Goal: Task Accomplishment & Management: Complete application form

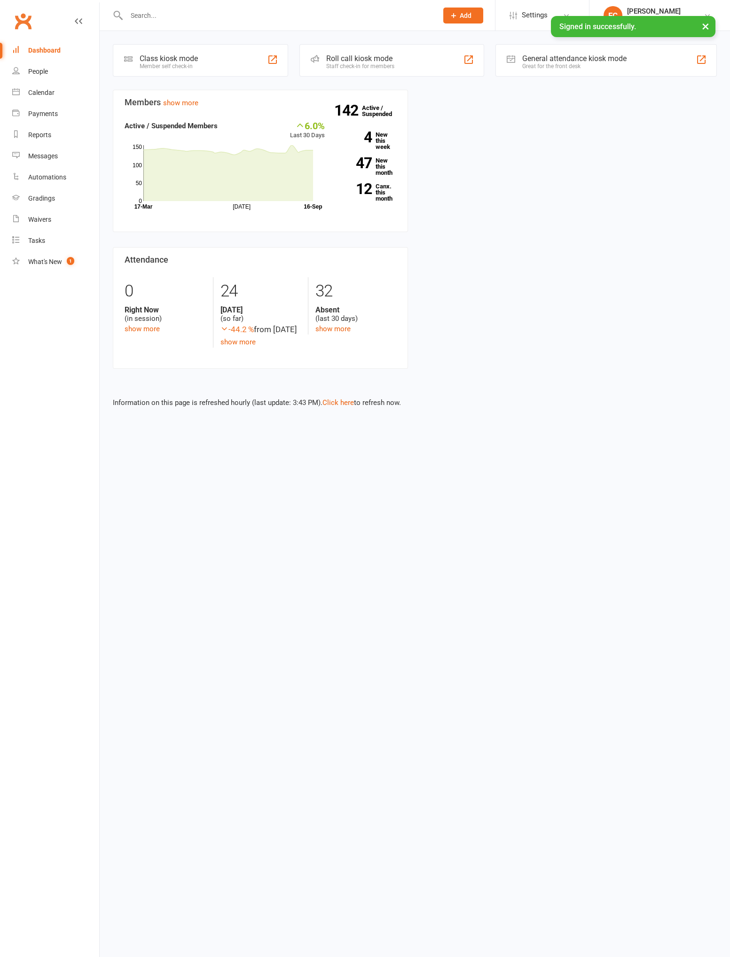
click at [246, 13] on input "text" at bounding box center [277, 15] width 307 height 13
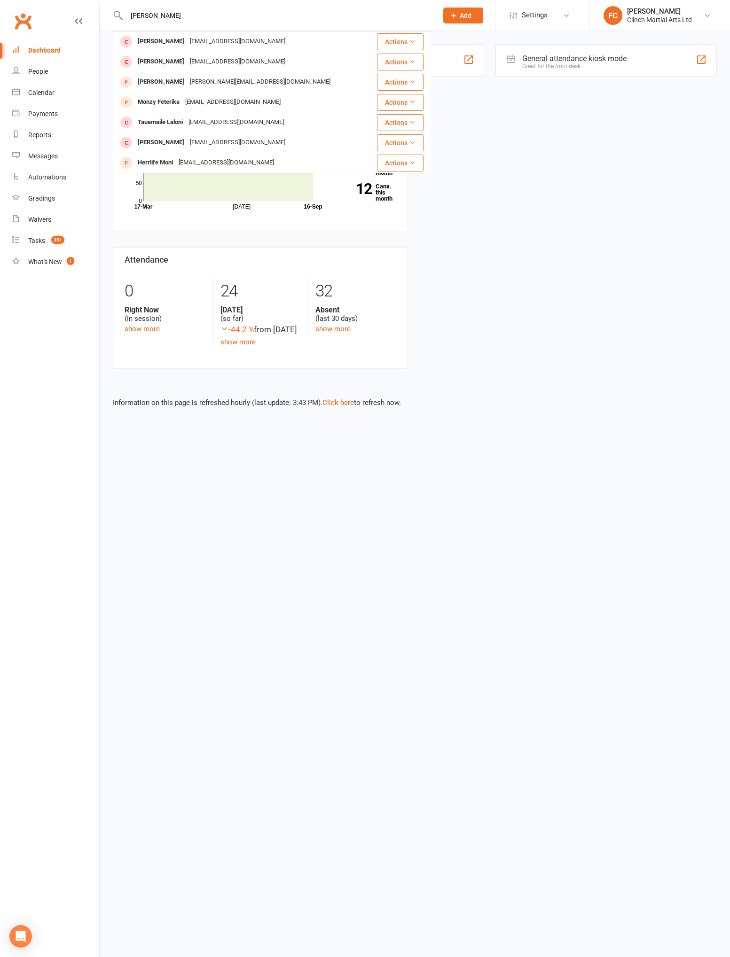
type input "Monica"
click at [189, 60] on div "[EMAIL_ADDRESS][DOMAIN_NAME]" at bounding box center [237, 62] width 101 height 14
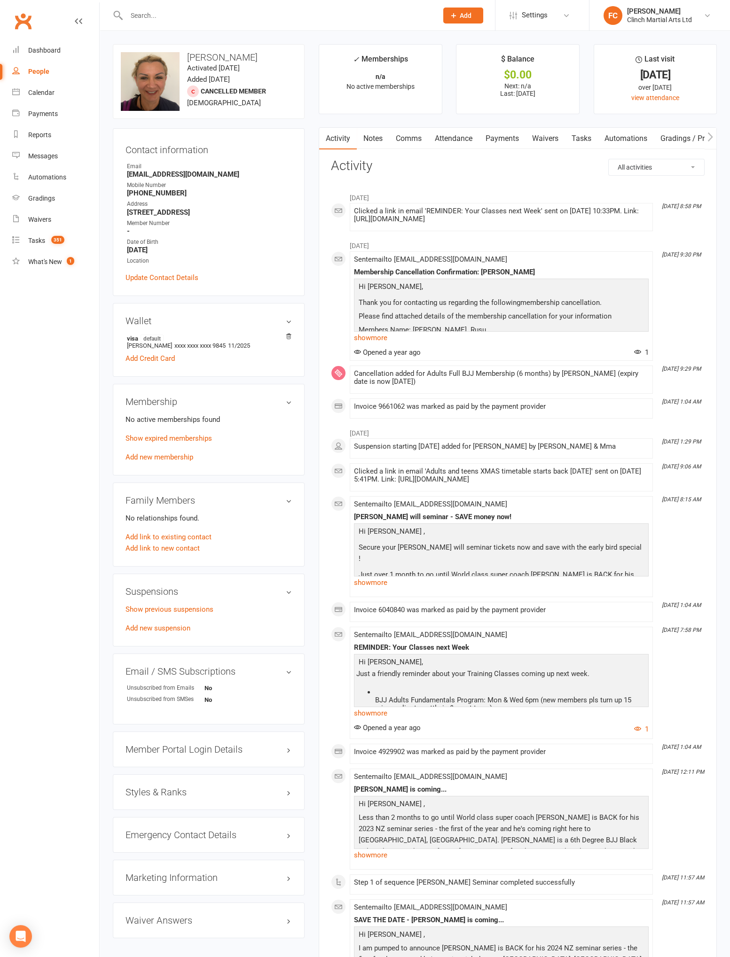
click at [504, 139] on link "Payments" at bounding box center [502, 139] width 47 height 22
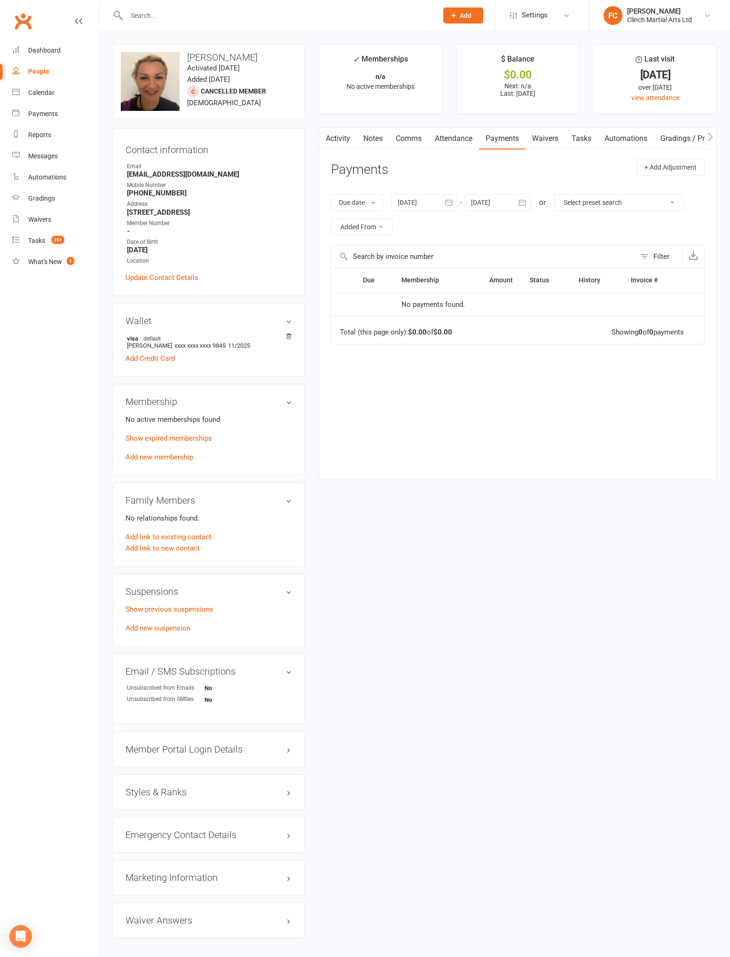
click at [432, 202] on div at bounding box center [425, 202] width 66 height 17
click at [407, 222] on icon "button" at bounding box center [406, 225] width 7 height 8
click at [407, 224] on icon "button" at bounding box center [406, 225] width 7 height 8
click at [408, 223] on icon "button" at bounding box center [406, 225] width 7 height 8
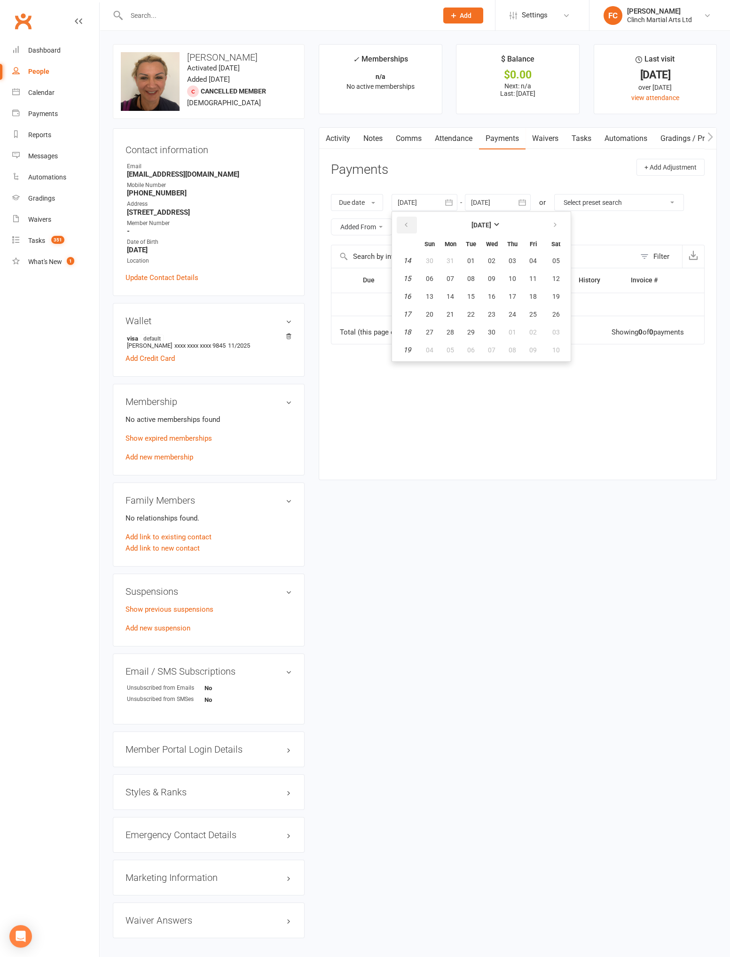
click at [408, 222] on icon "button" at bounding box center [406, 225] width 7 height 8
click at [405, 221] on icon "button" at bounding box center [406, 225] width 7 height 8
click at [407, 226] on icon "button" at bounding box center [406, 225] width 7 height 8
click at [407, 224] on icon "button" at bounding box center [406, 225] width 7 height 8
click at [407, 225] on icon "button" at bounding box center [406, 225] width 7 height 8
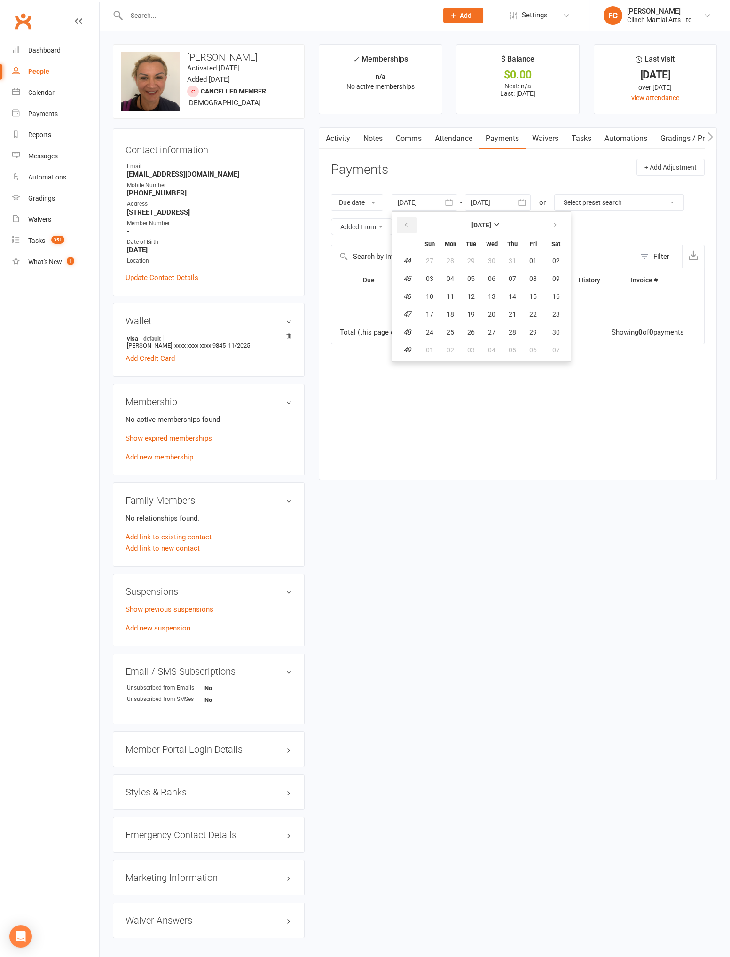
click at [404, 225] on icon "button" at bounding box center [406, 225] width 7 height 8
click at [407, 224] on icon "button" at bounding box center [406, 225] width 7 height 8
click at [398, 221] on button "button" at bounding box center [407, 225] width 20 height 17
click at [450, 259] on span "01" at bounding box center [451, 261] width 8 height 8
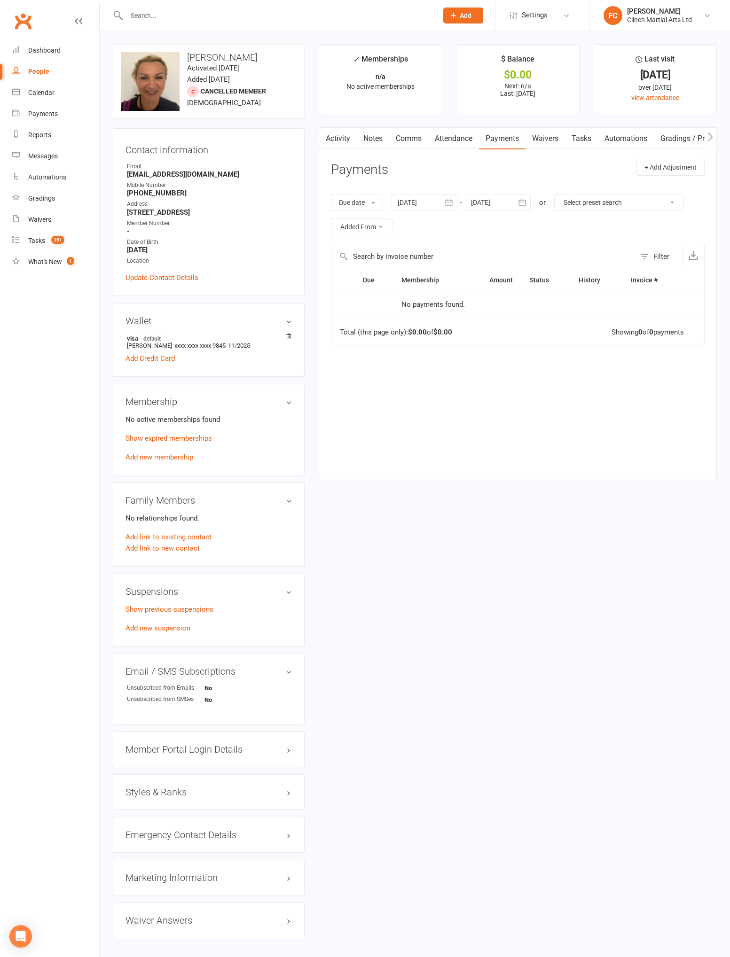
click at [340, 139] on link "Activity" at bounding box center [338, 139] width 38 height 22
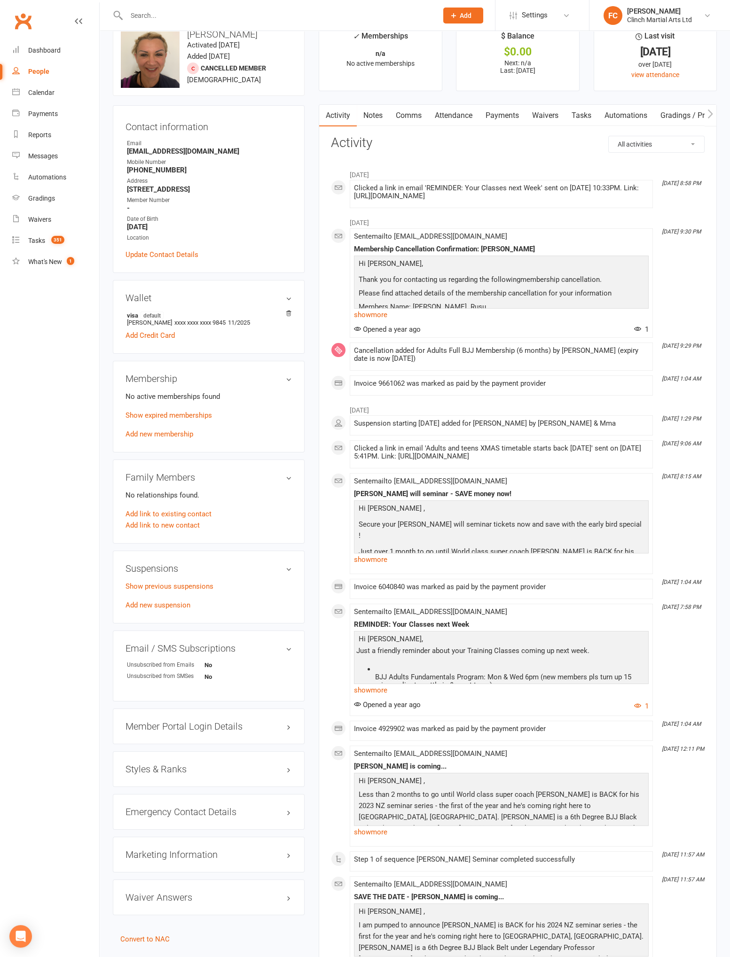
scroll to position [22, 0]
click at [499, 116] on link "Payments" at bounding box center [502, 117] width 47 height 22
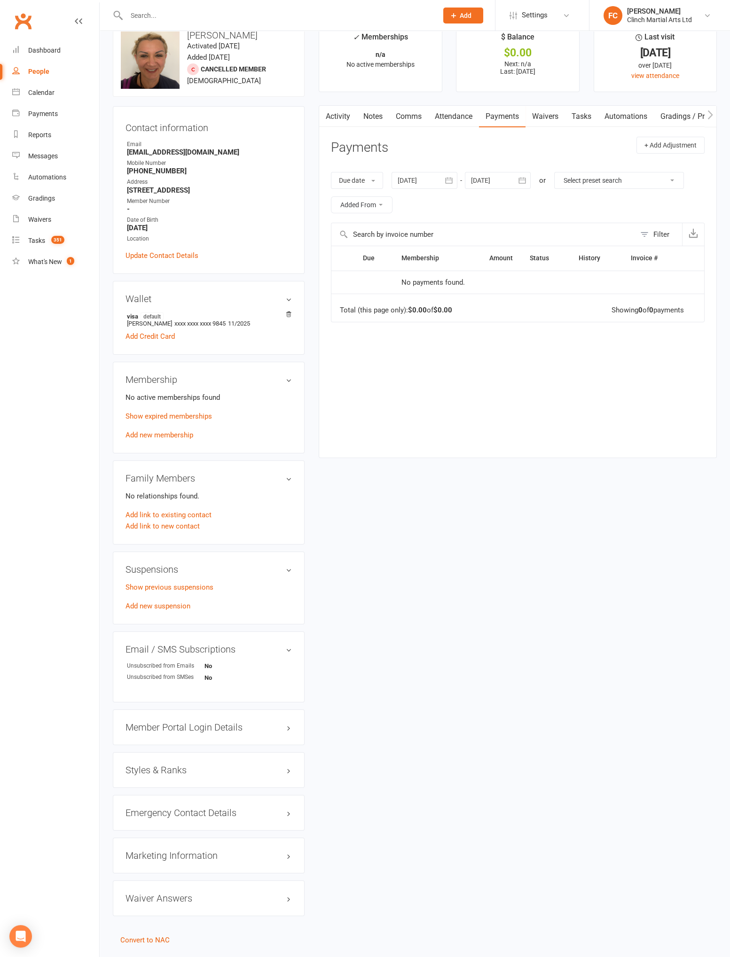
click at [419, 181] on div at bounding box center [425, 180] width 66 height 17
click at [408, 204] on icon "button" at bounding box center [406, 203] width 7 height 8
click at [409, 204] on icon "button" at bounding box center [406, 203] width 7 height 8
click at [407, 201] on icon "button" at bounding box center [406, 203] width 7 height 8
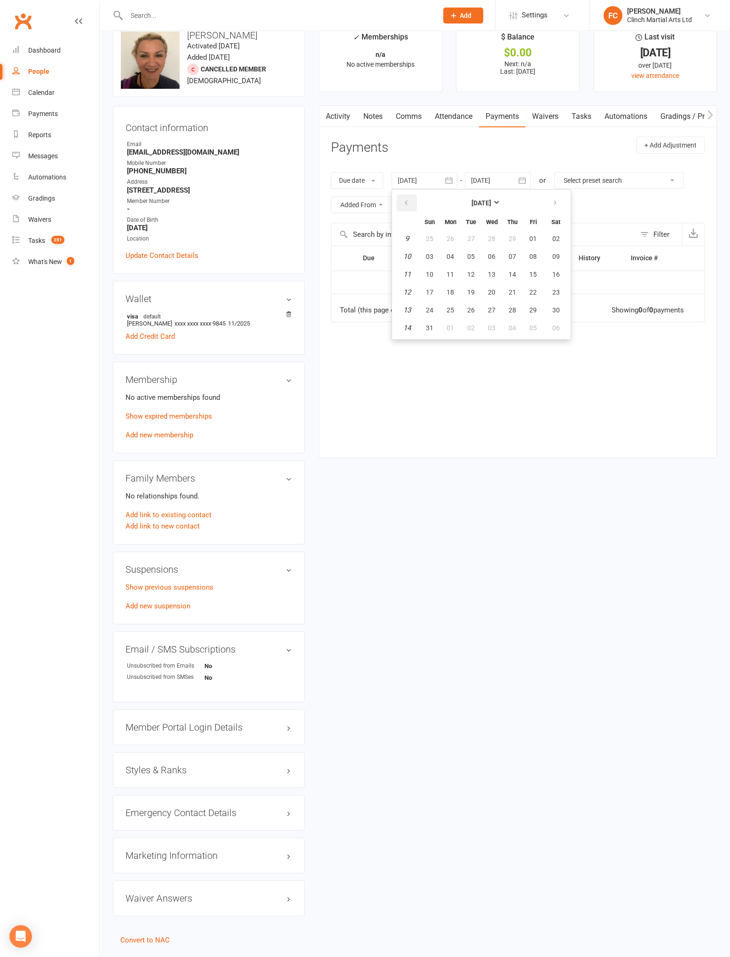
click at [407, 201] on icon "button" at bounding box center [406, 203] width 7 height 8
click at [408, 205] on button "button" at bounding box center [407, 203] width 20 height 17
click at [407, 201] on icon "button" at bounding box center [406, 203] width 7 height 8
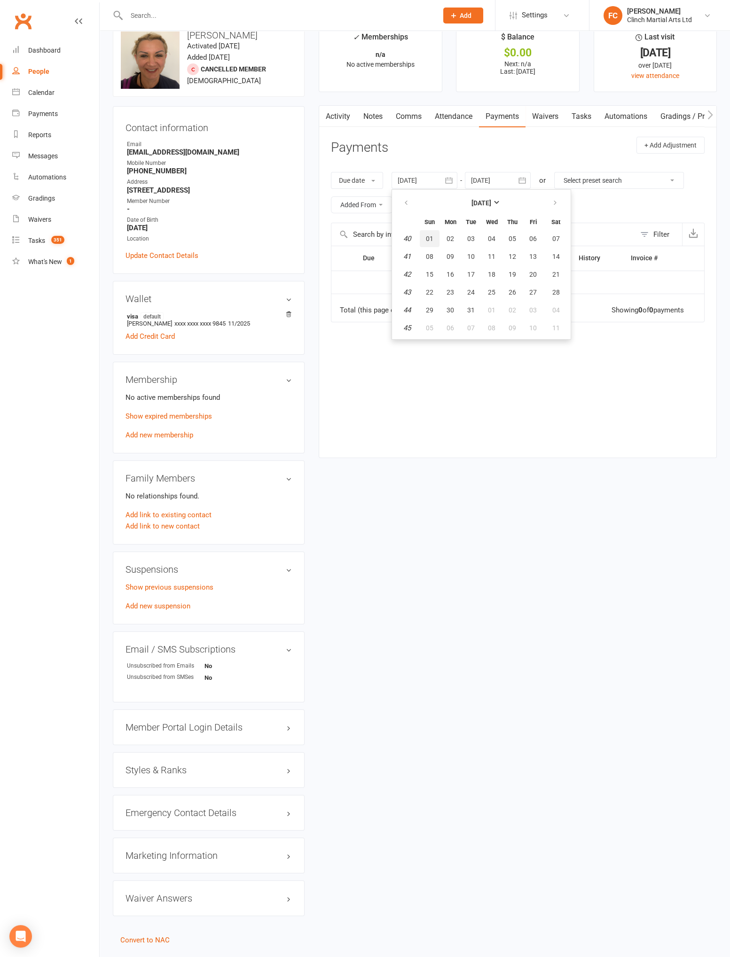
click at [439, 241] on button "01" at bounding box center [430, 238] width 20 height 17
type input "01 Oct 2023"
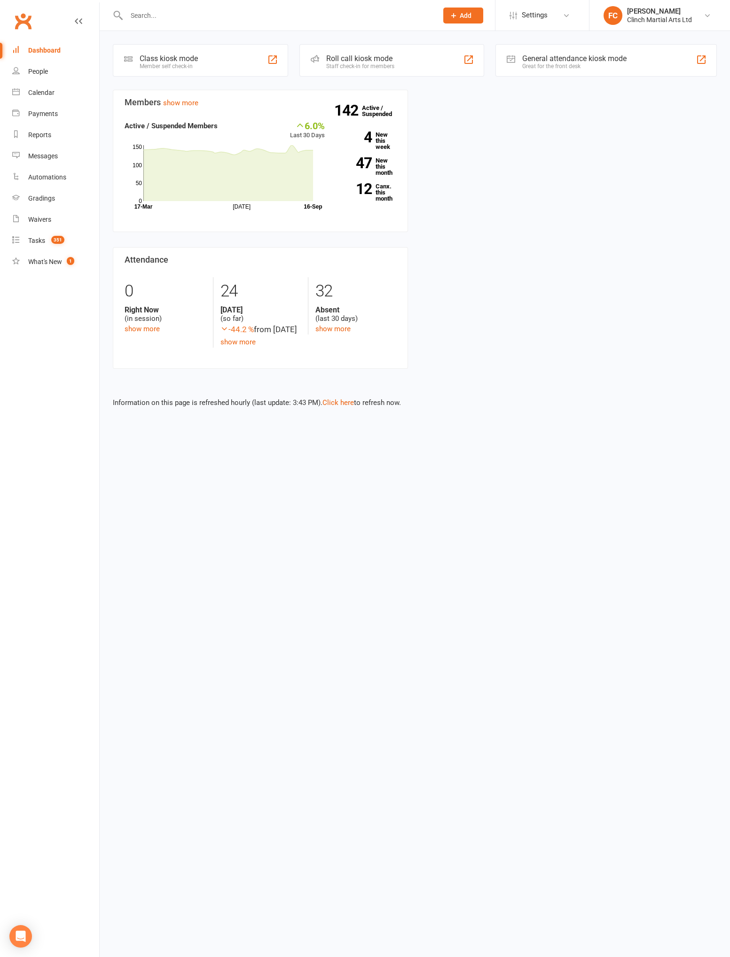
click at [218, 14] on input "text" at bounding box center [277, 15] width 307 height 13
click at [171, 16] on input "text" at bounding box center [277, 15] width 307 height 13
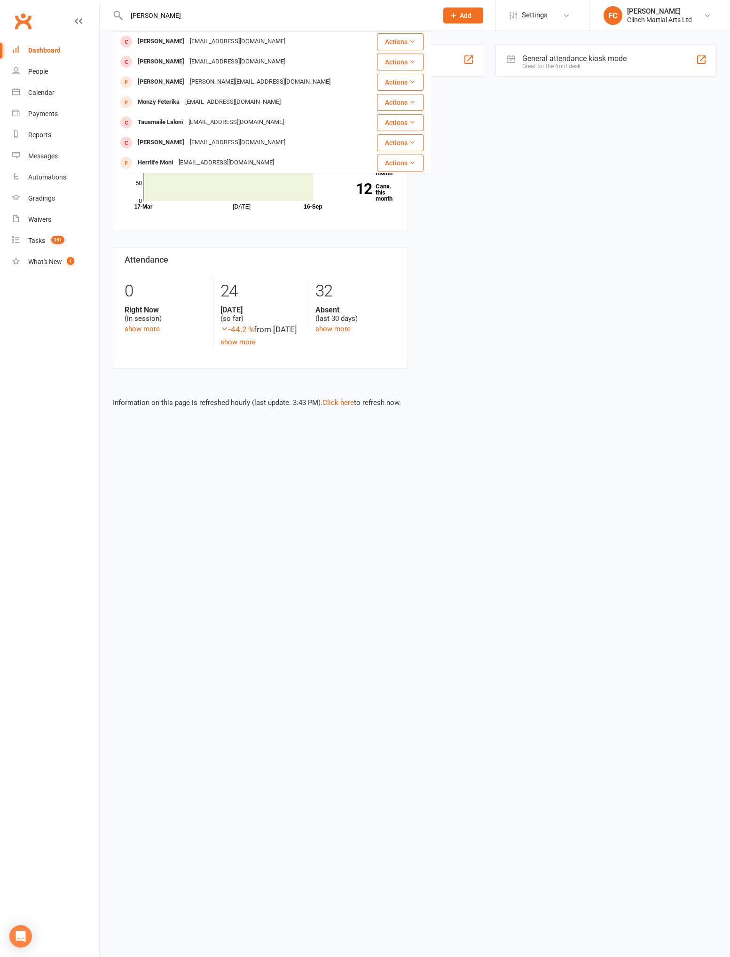
type input "[PERSON_NAME]"
click at [194, 42] on div "[EMAIL_ADDRESS][DOMAIN_NAME]" at bounding box center [237, 42] width 101 height 14
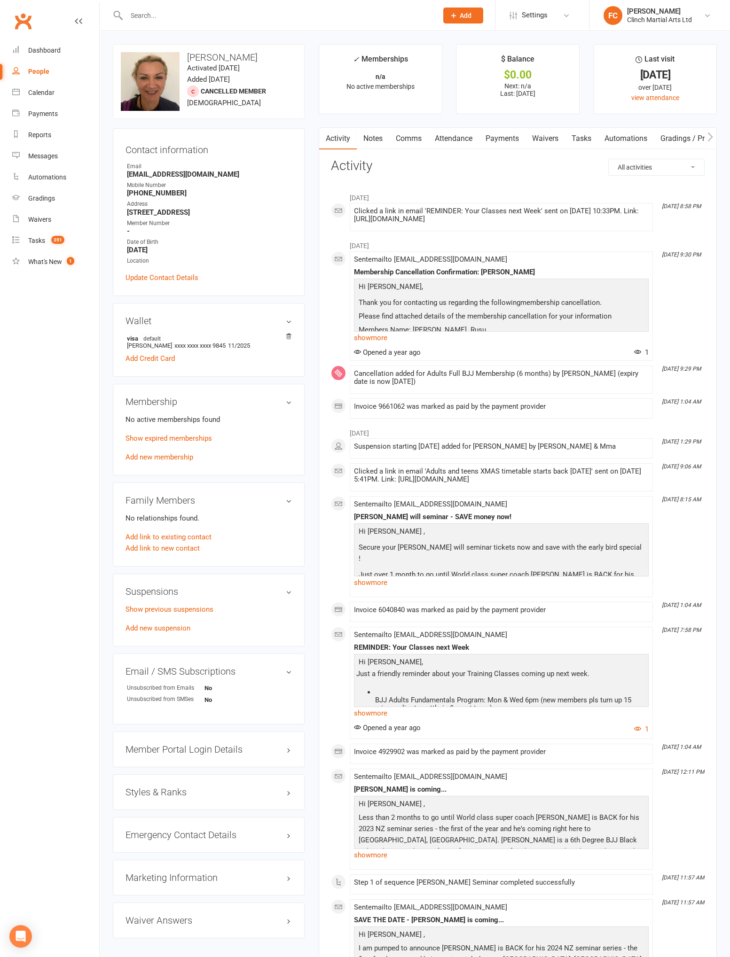
click at [173, 462] on link "Add new membership" at bounding box center [159, 457] width 68 height 8
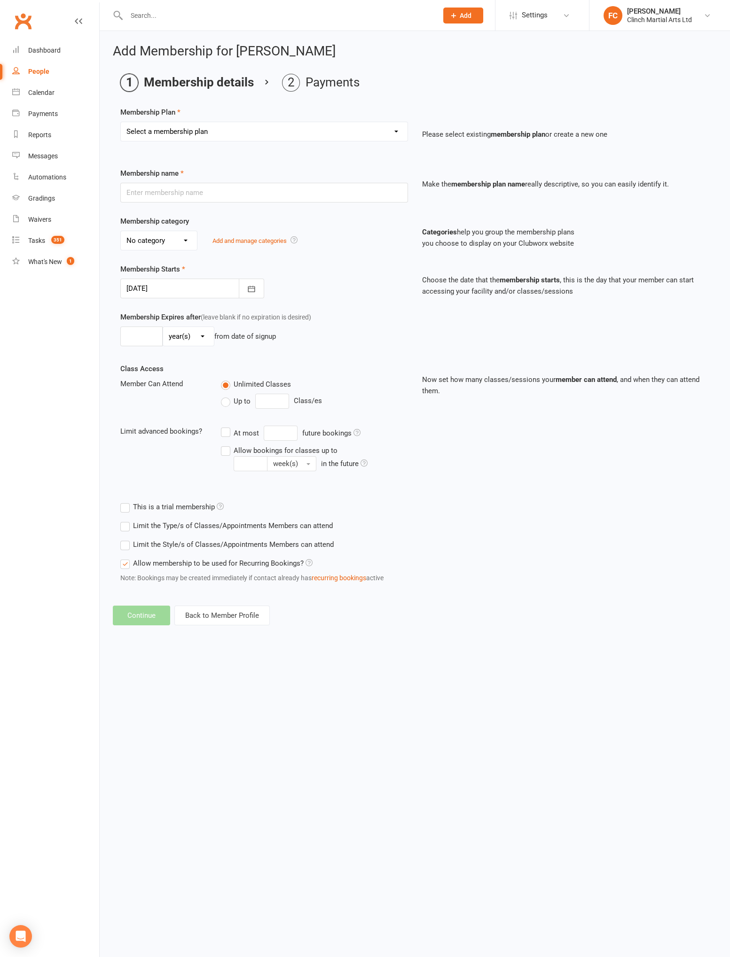
click at [269, 140] on select "Select a membership plan Juniors BJJ Membership 2 Week Trial Program Adults Ful…" at bounding box center [264, 131] width 287 height 19
select select "2"
click at [121, 122] on select "Select a membership plan Juniors BJJ Membership 2 Week Trial Program Adults Ful…" at bounding box center [264, 131] width 287 height 19
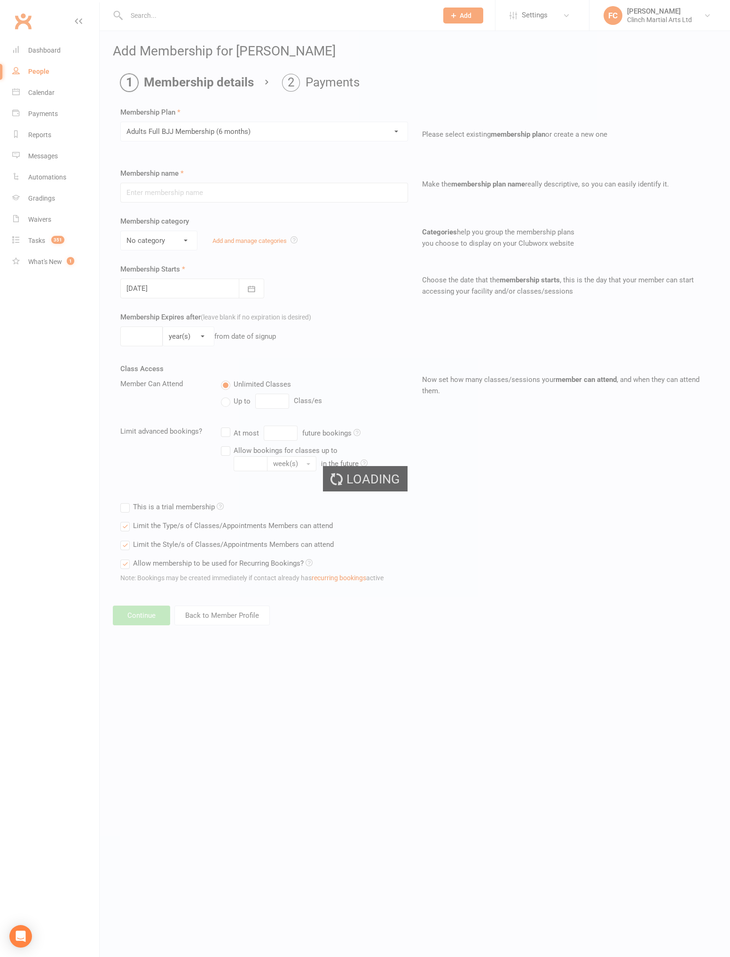
type input "Adults Full BJJ Membership (6 months)"
select select "0"
type input "6"
select select "2"
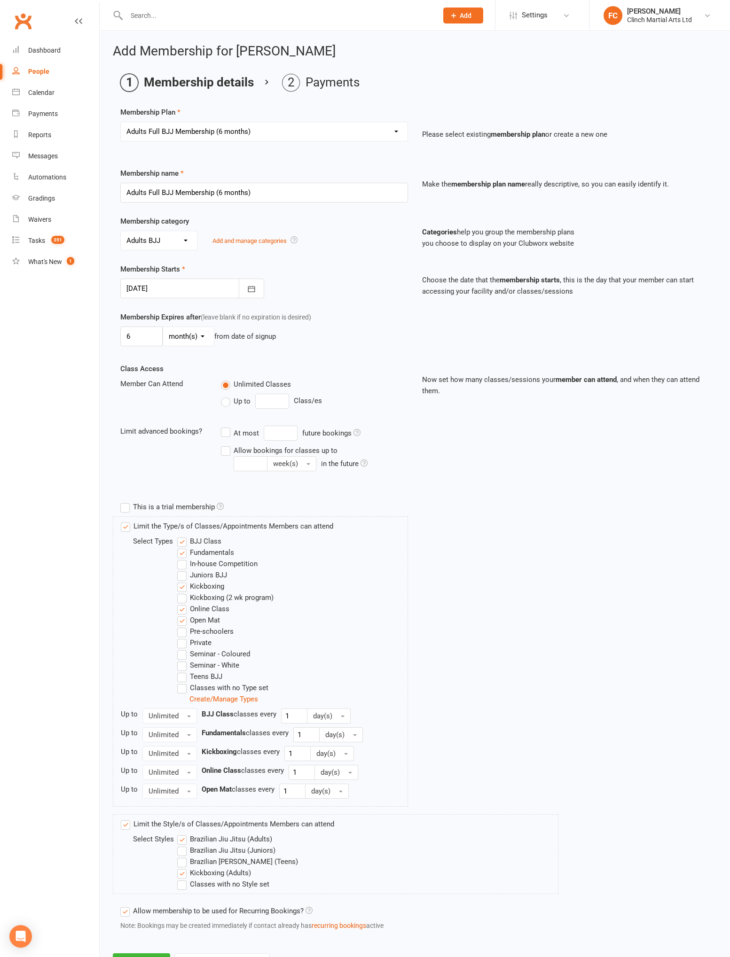
click at [191, 291] on div at bounding box center [192, 289] width 144 height 20
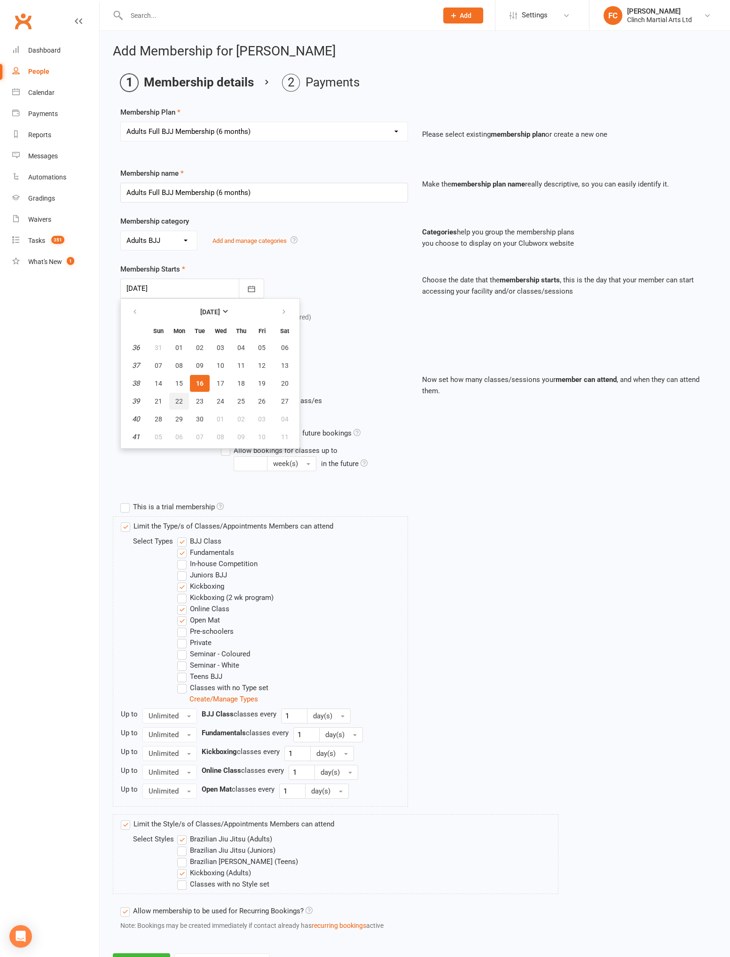
click at [178, 398] on span "22" at bounding box center [179, 402] width 8 height 8
type input "[DATE]"
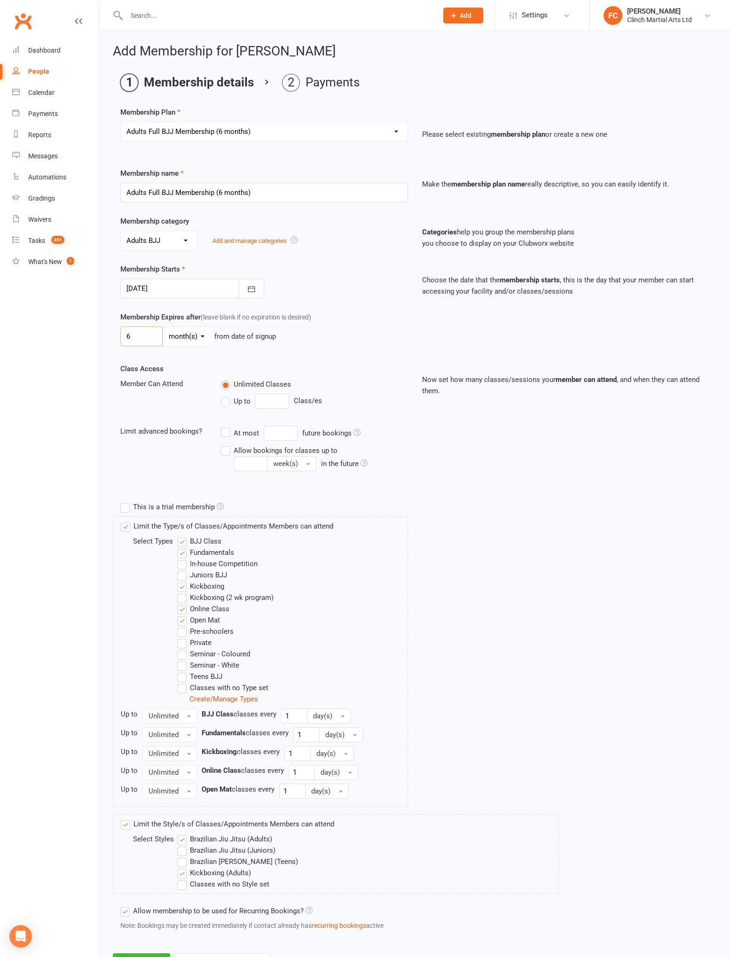
click at [142, 338] on input "6" at bounding box center [141, 337] width 42 height 20
type input "0"
click at [619, 459] on div "Class Access Member Can Attend Unlimited Classes Up to Class/es Limit advanced …" at bounding box center [414, 430] width 603 height 134
click at [279, 131] on select "Select a membership plan Juniors BJJ Membership 2 Week Trial Program Adults Ful…" at bounding box center [264, 131] width 287 height 19
click at [585, 517] on div "Limit the Type/s of Classes/Appointments Members can attend Select Types BJJ Cl…" at bounding box center [414, 666] width 603 height 298
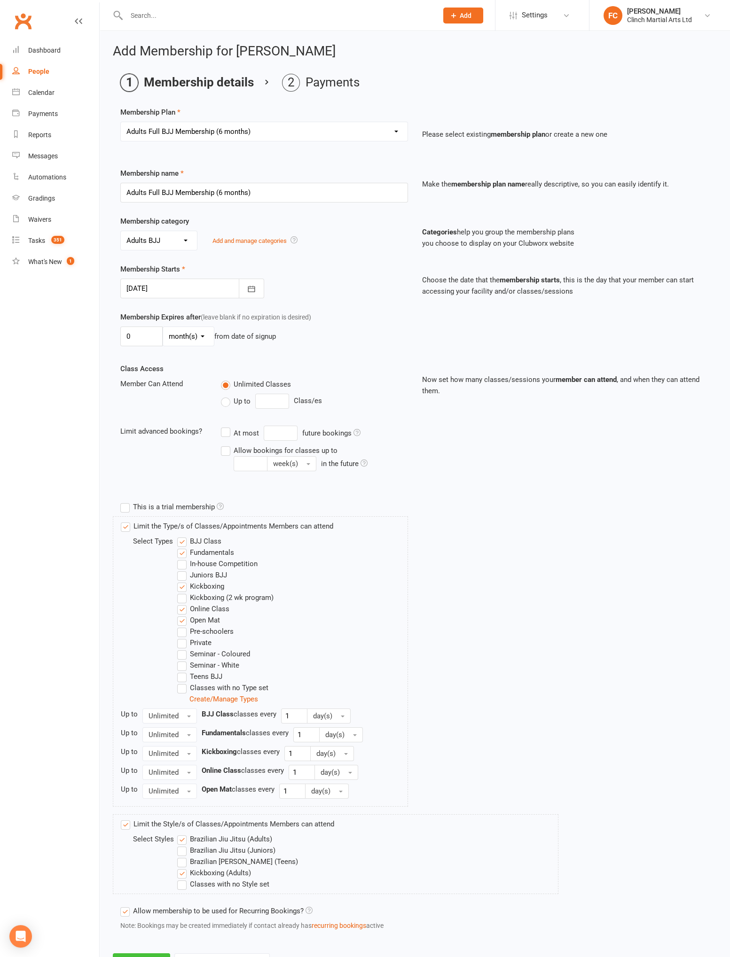
click at [133, 957] on button "Continue" at bounding box center [141, 964] width 57 height 20
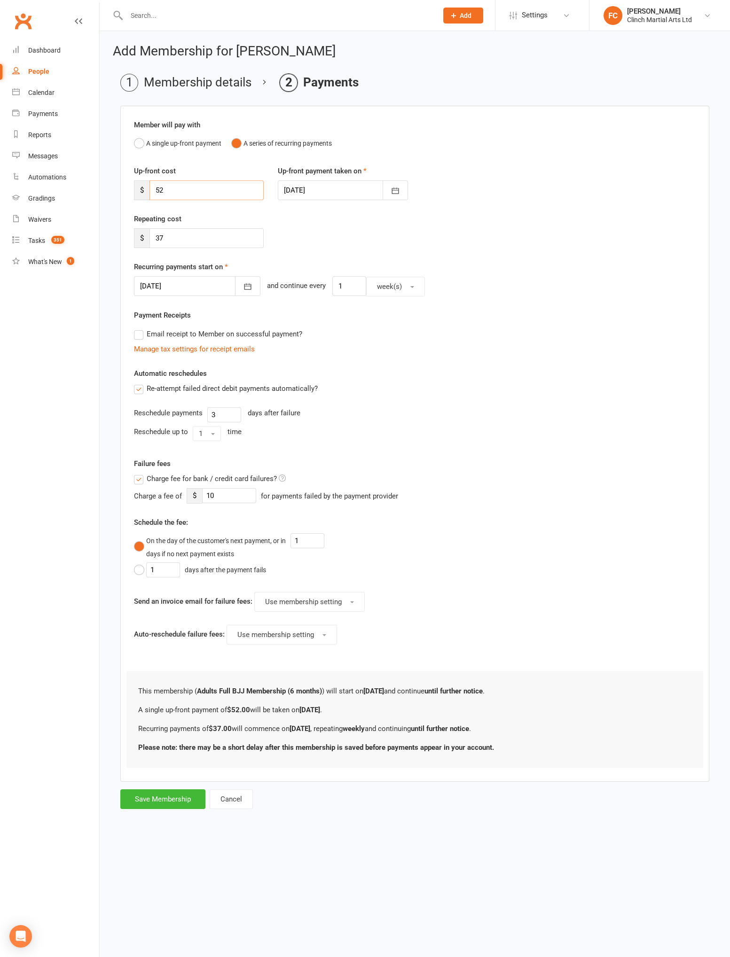
click at [200, 191] on input "52" at bounding box center [206, 190] width 114 height 20
type input "5"
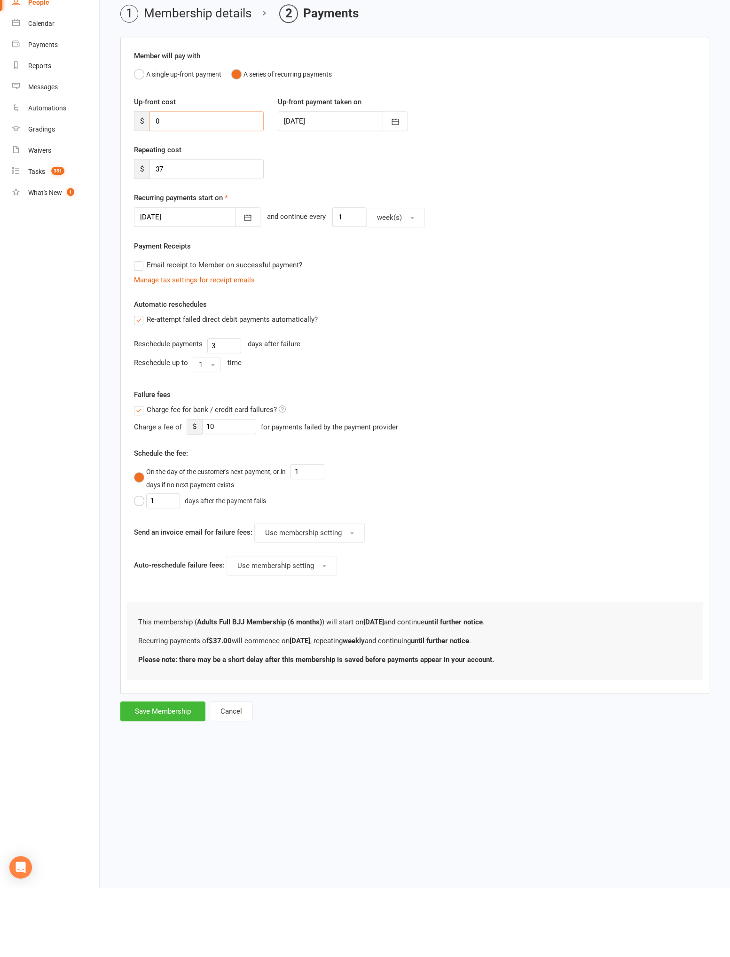
type input "0"
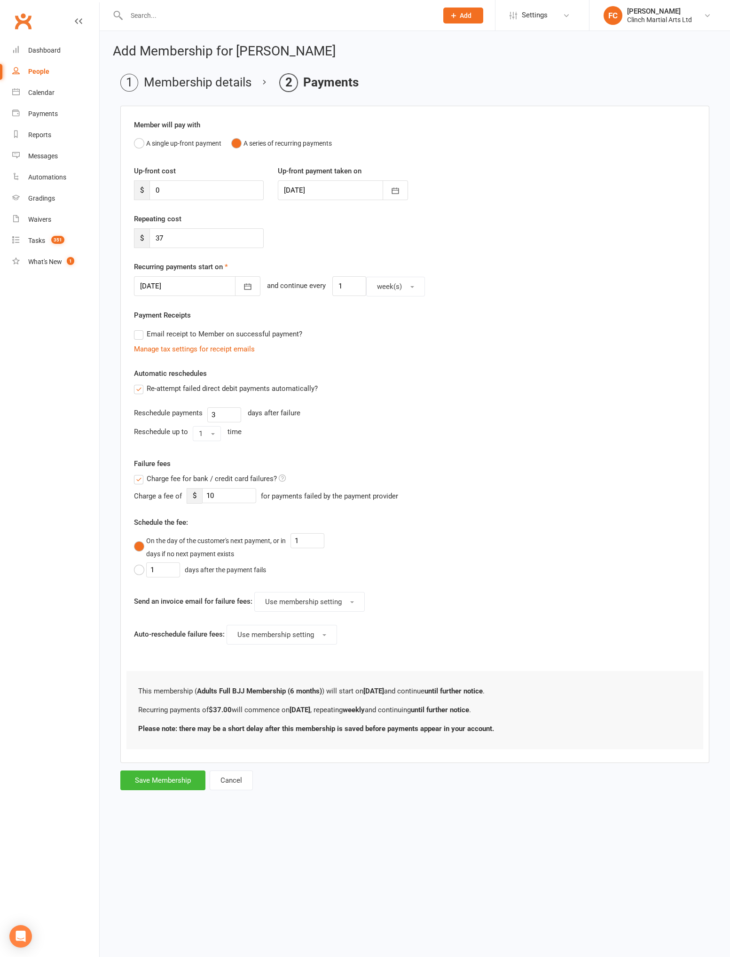
click at [191, 288] on div at bounding box center [197, 286] width 126 height 20
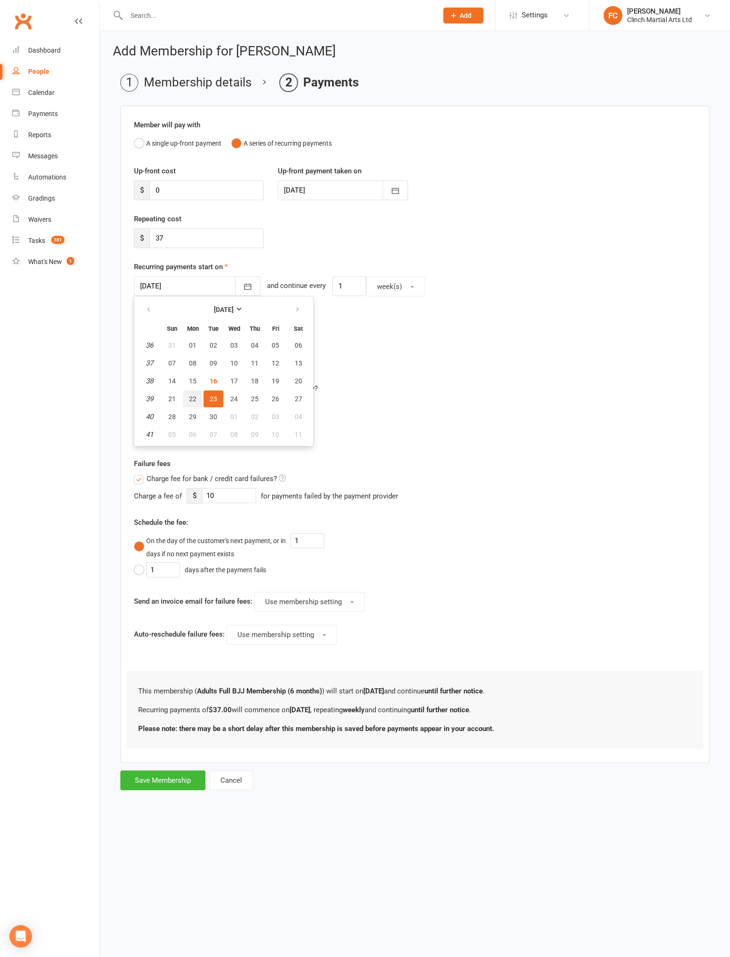
click at [192, 398] on span "22" at bounding box center [193, 399] width 8 height 8
type input "[DATE]"
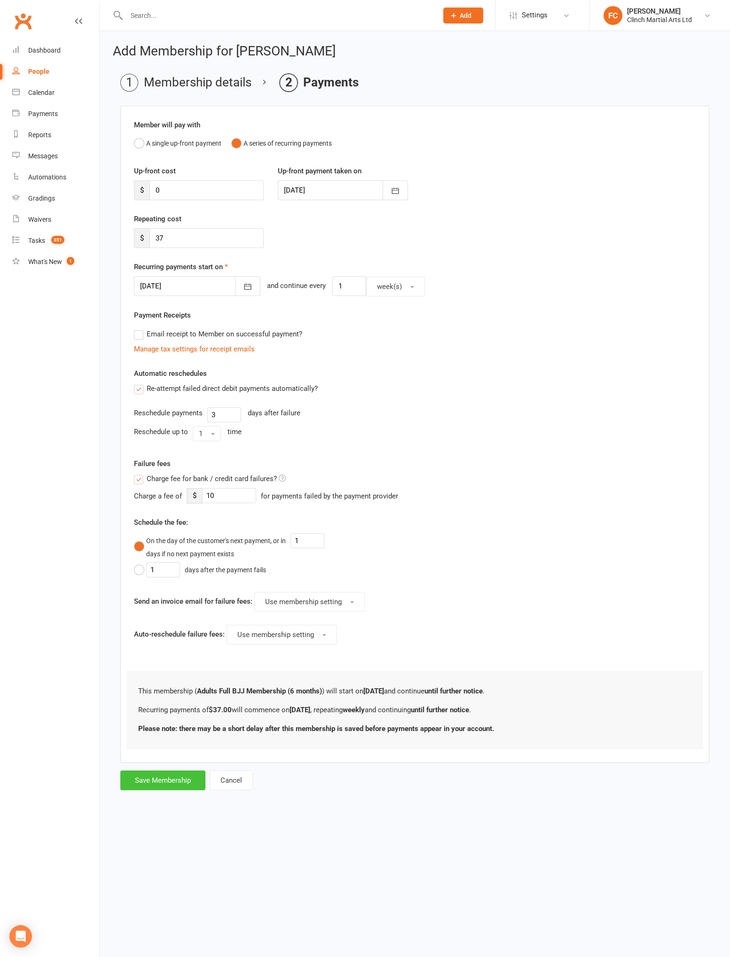
click at [160, 775] on button "Save Membership" at bounding box center [162, 781] width 85 height 20
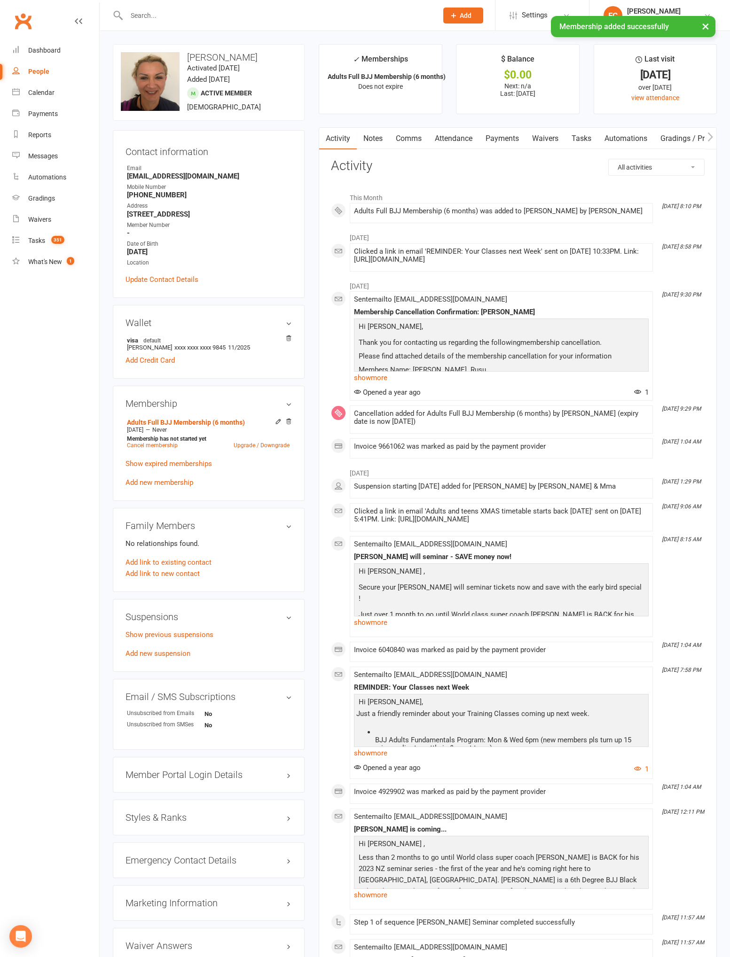
click at [503, 141] on link "Payments" at bounding box center [502, 139] width 47 height 22
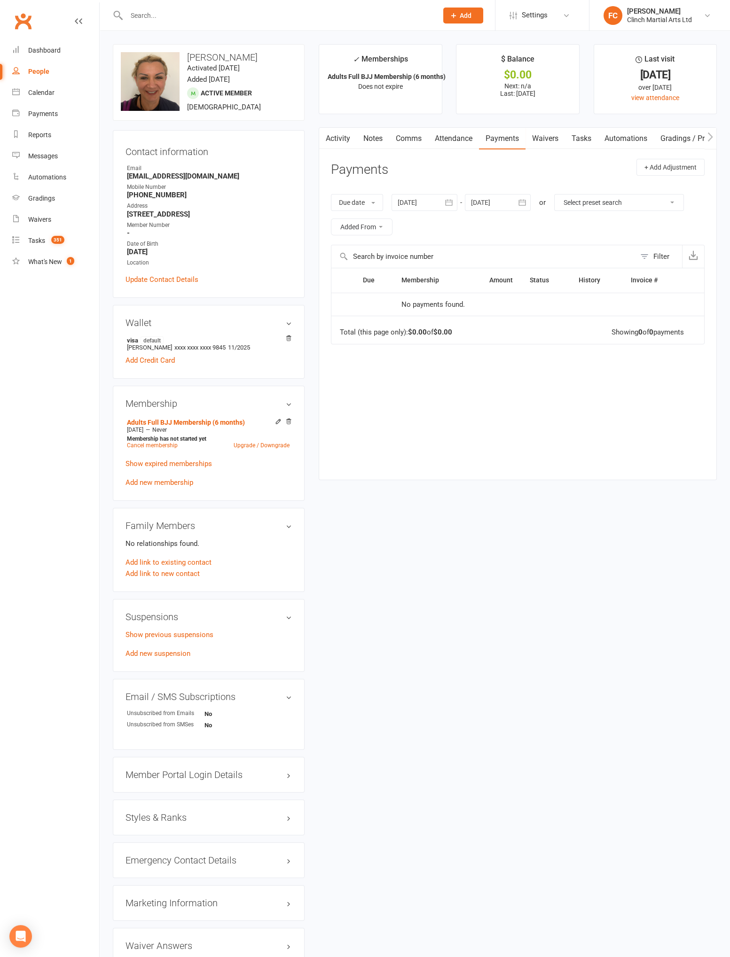
click at [175, 487] on link "Add new membership" at bounding box center [159, 482] width 68 height 8
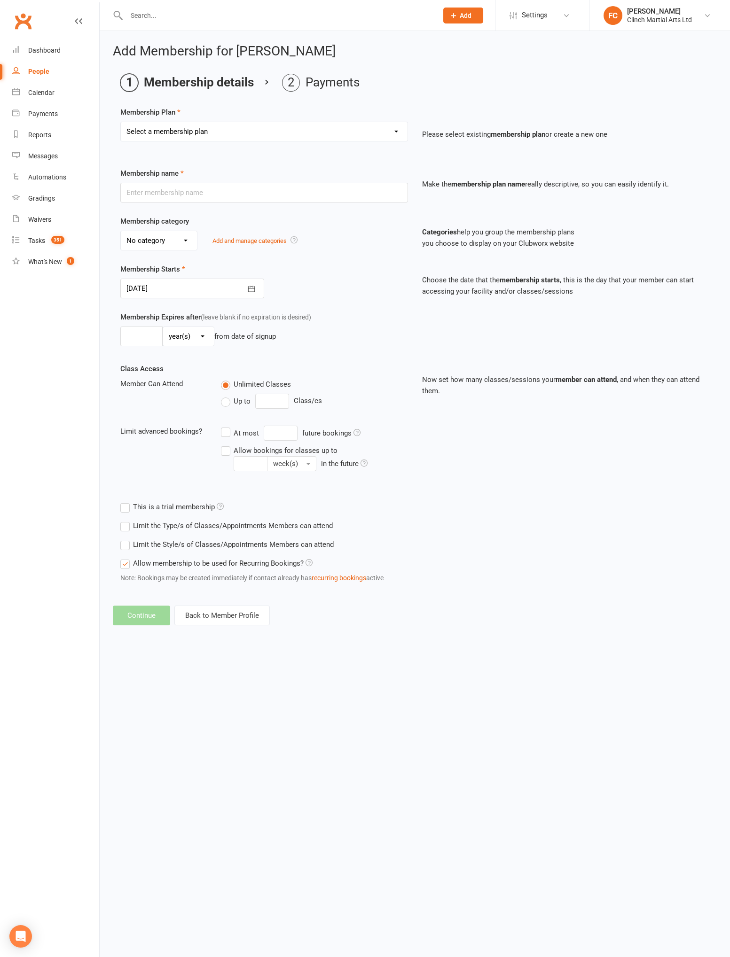
click at [212, 130] on select "Select a membership plan Juniors BJJ Membership 2 Week Trial Program Adults Ful…" at bounding box center [264, 131] width 287 height 19
select select "23"
click at [121, 122] on select "Select a membership plan Juniors BJJ Membership 2 Week Trial Program Adults Ful…" at bounding box center [264, 131] width 287 height 19
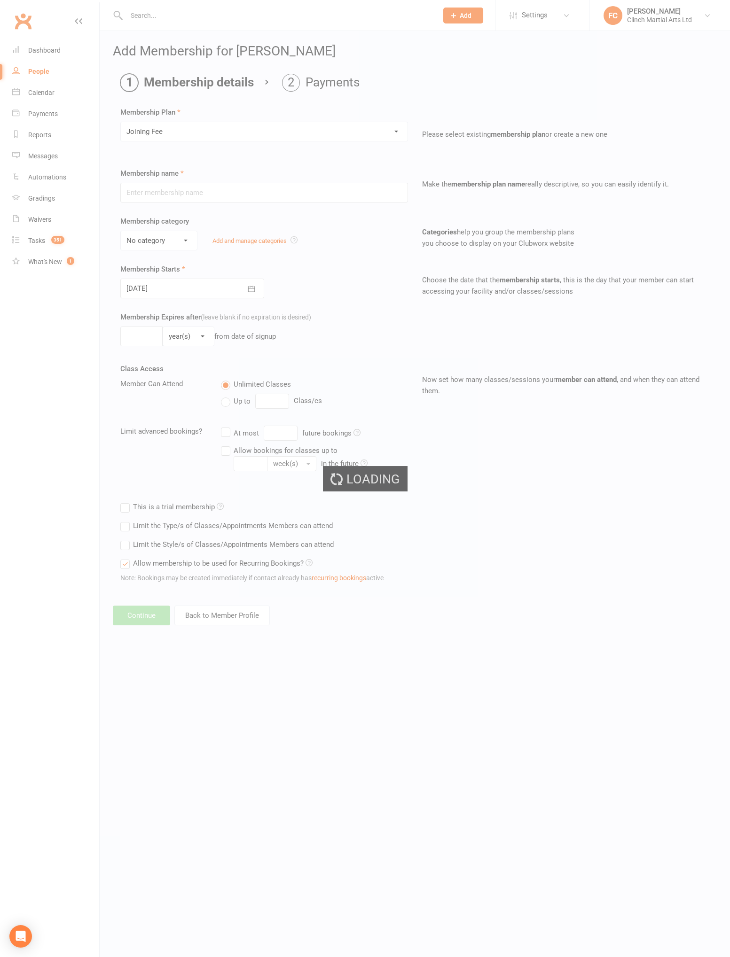
type input "Joining Fee"
select select "2"
type input "1"
select select "0"
type input "0"
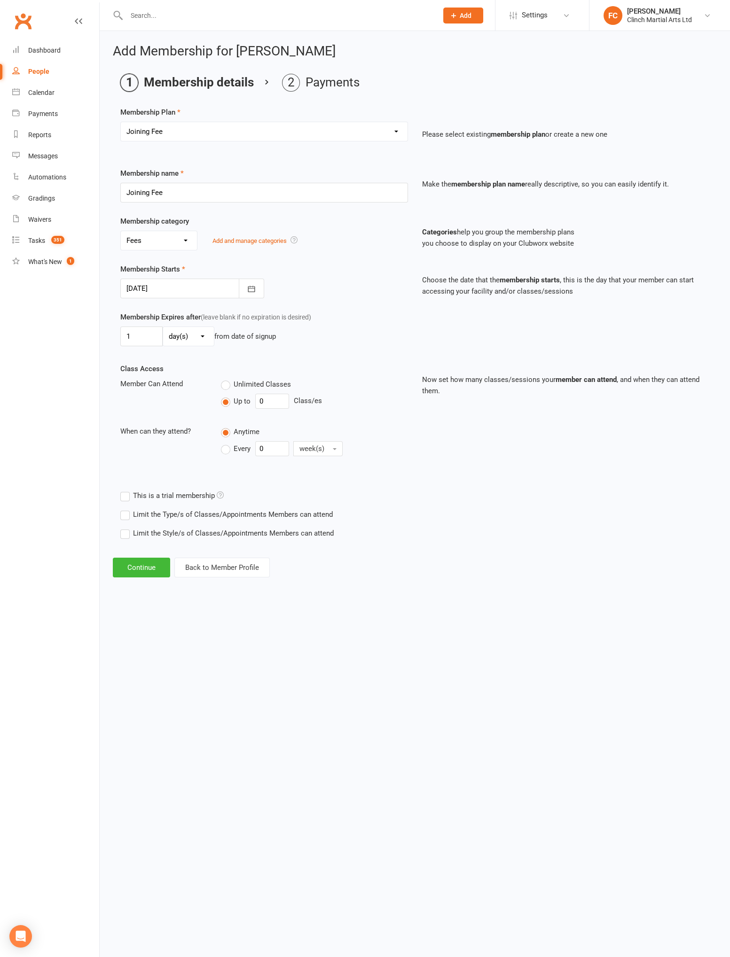
click at [193, 290] on div at bounding box center [192, 289] width 144 height 20
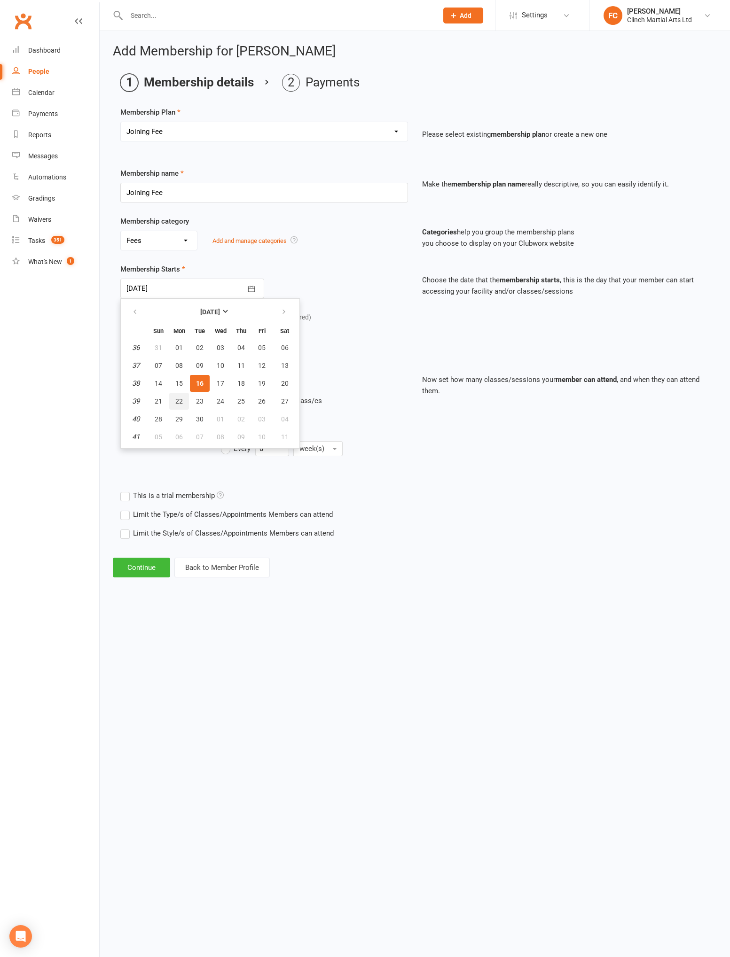
click at [180, 399] on span "22" at bounding box center [179, 402] width 8 height 8
type input "[DATE]"
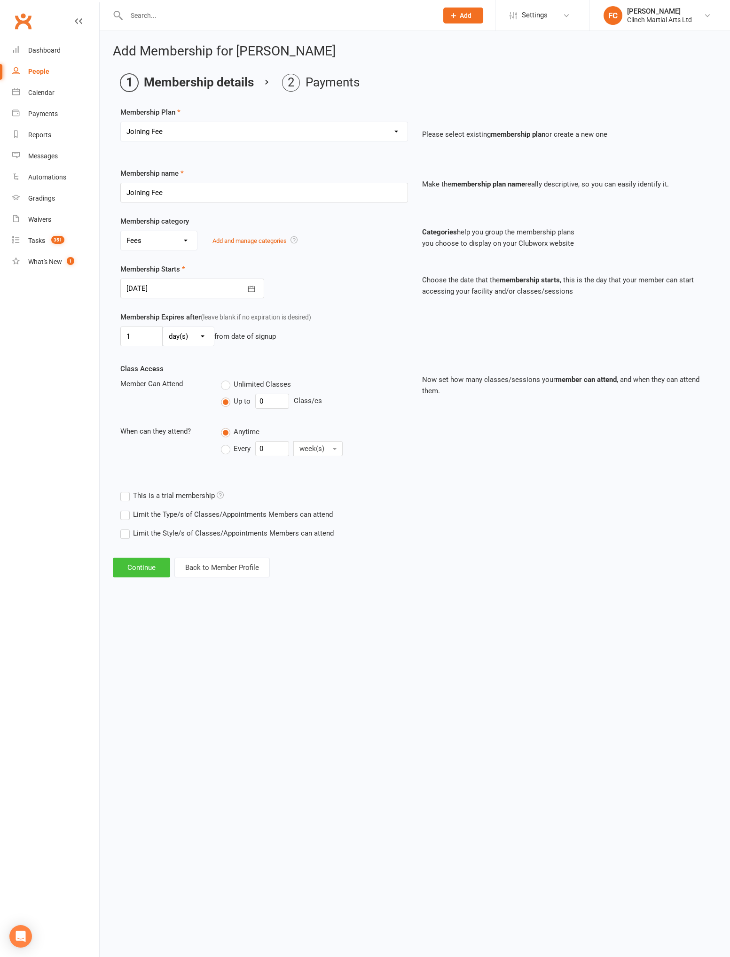
click at [146, 565] on button "Continue" at bounding box center [141, 568] width 57 height 20
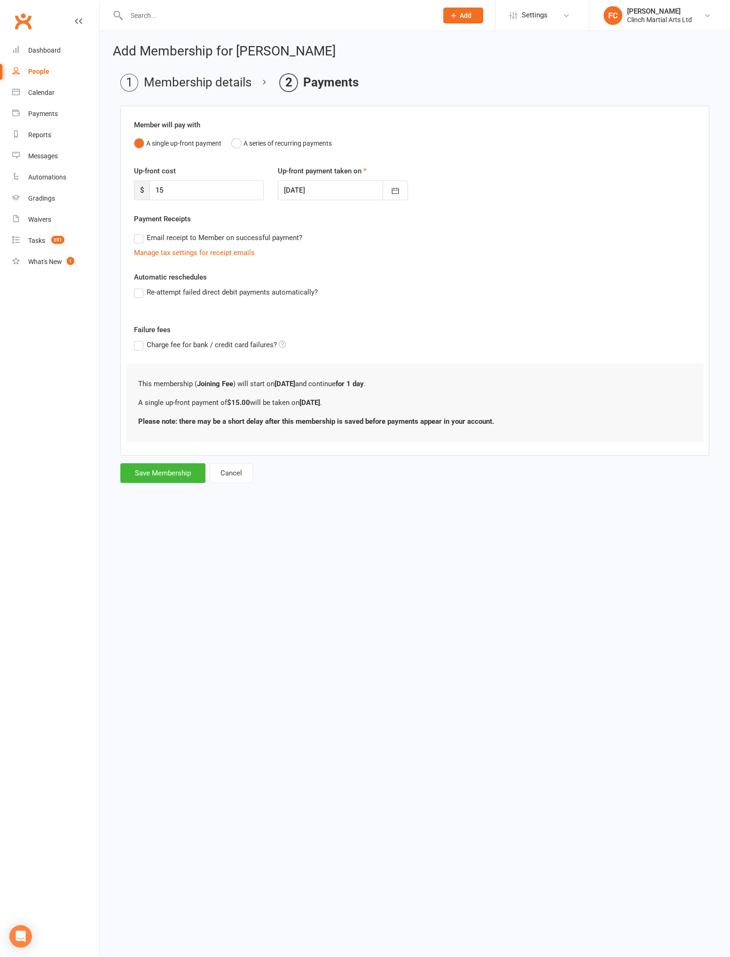
click at [337, 191] on div at bounding box center [343, 190] width 130 height 20
click at [619, 185] on div "Up-front cost $ 15 Up-front payment taken on 22 Sep 2025 September 2025 Sun Mon…" at bounding box center [415, 189] width 576 height 48
click at [157, 472] on button "Save Membership" at bounding box center [162, 473] width 85 height 20
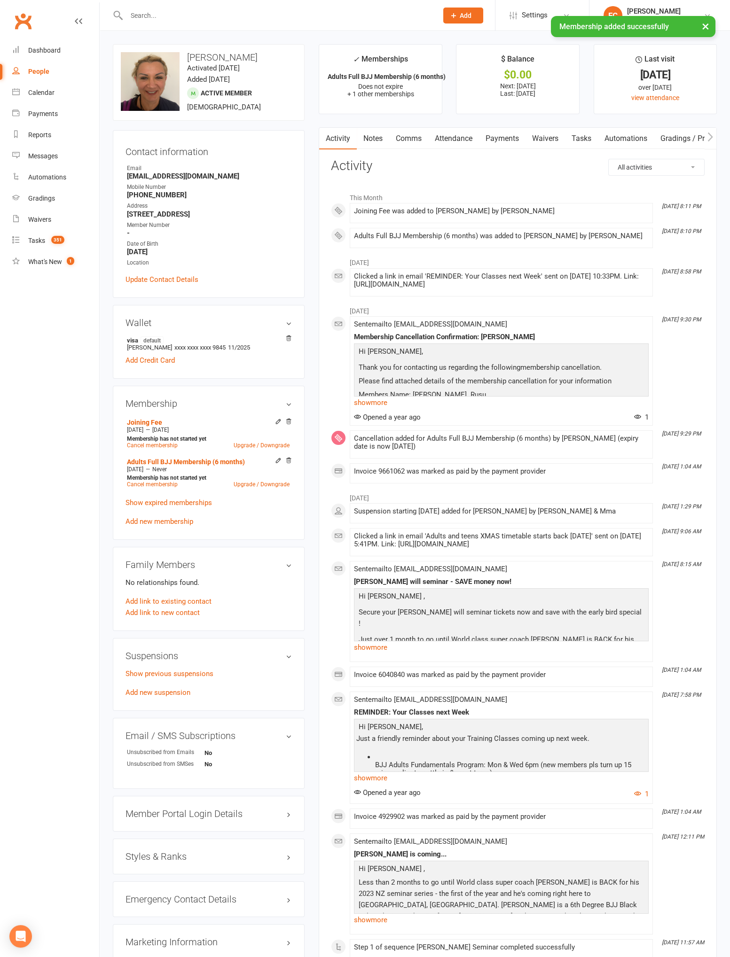
click at [504, 136] on link "Payments" at bounding box center [502, 139] width 47 height 22
